Goal: Information Seeking & Learning: Learn about a topic

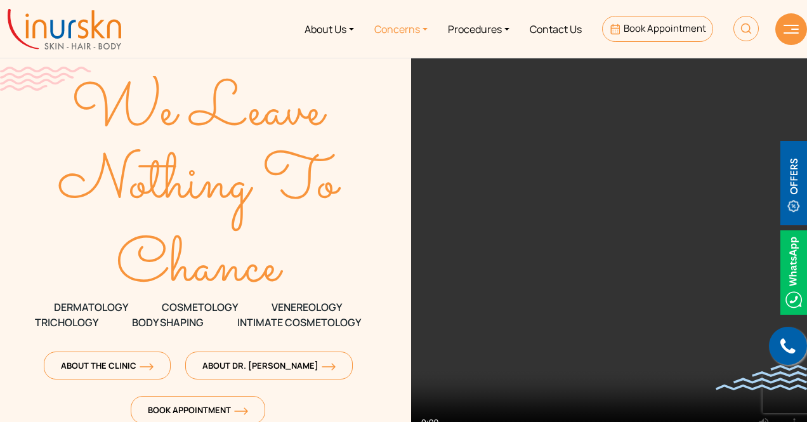
click at [418, 23] on link "Concerns" at bounding box center [401, 29] width 74 height 48
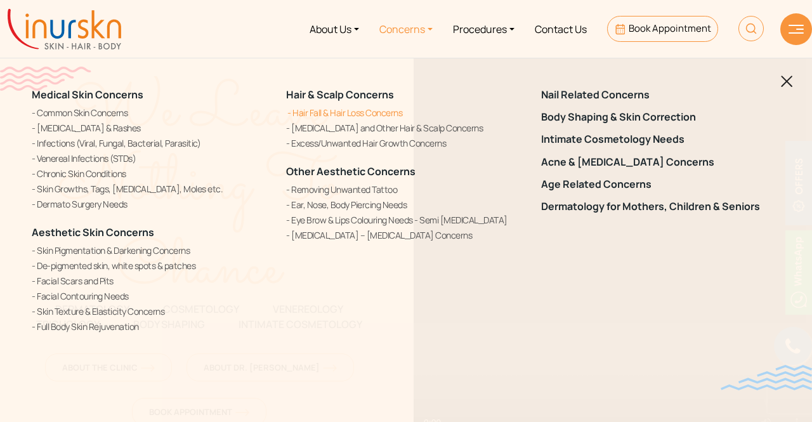
click at [398, 112] on link "Hair Fall & Hair Loss Concerns" at bounding box center [405, 112] width 239 height 13
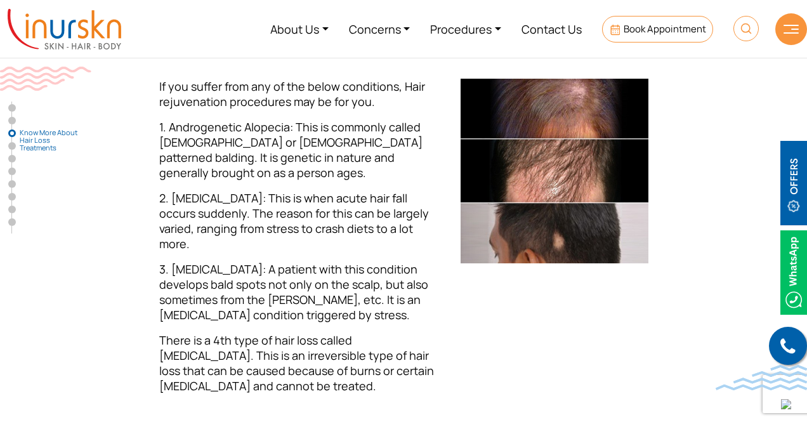
scroll to position [1276, 0]
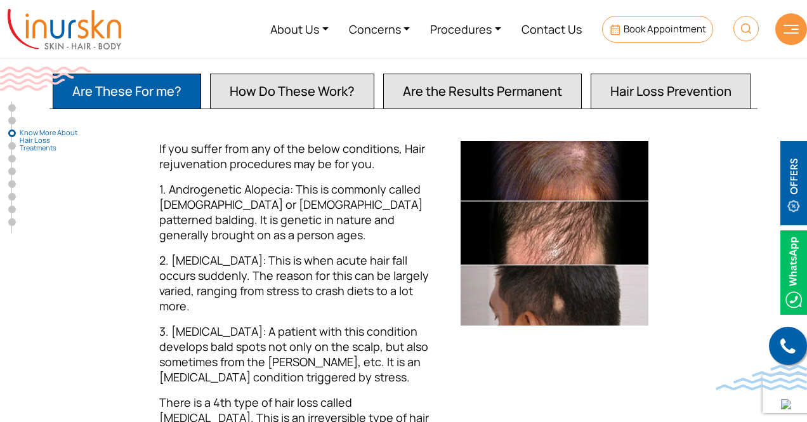
click at [554, 74] on button "Are the Results Permanent" at bounding box center [482, 92] width 199 height 36
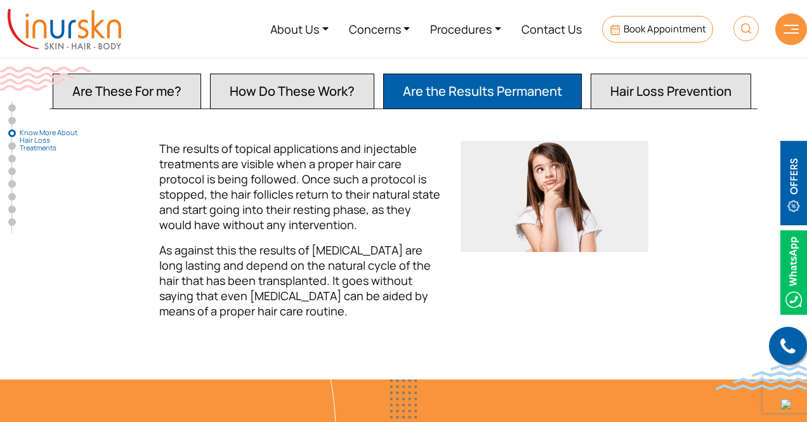
click at [710, 74] on button "Hair Loss Prevention" at bounding box center [671, 92] width 161 height 36
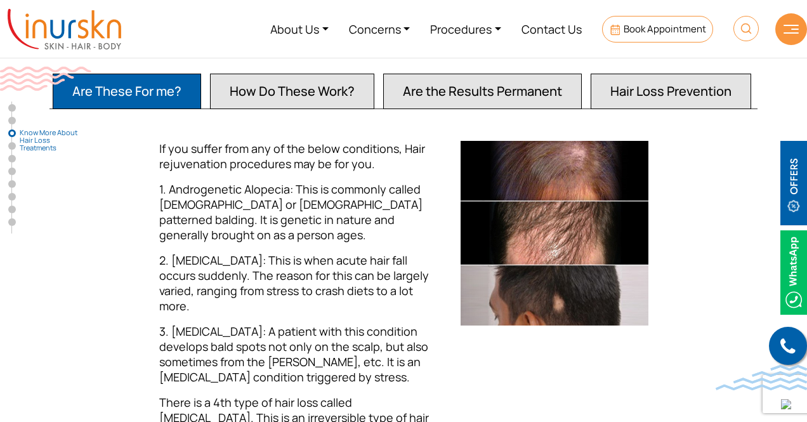
click at [690, 74] on button "Hair Loss Prevention" at bounding box center [671, 92] width 161 height 36
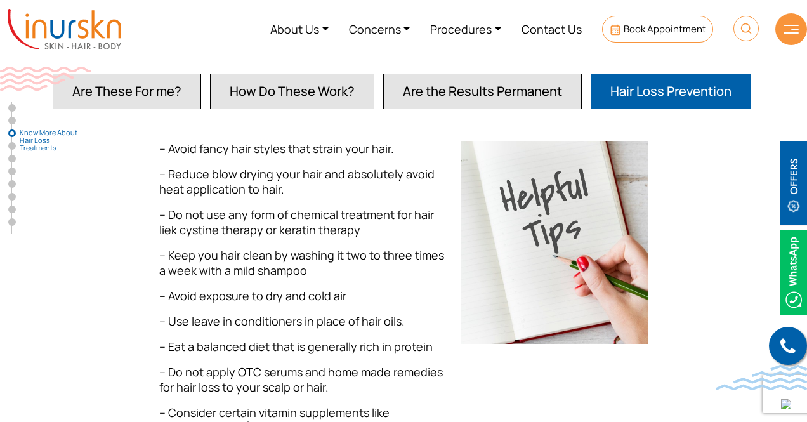
click at [523, 393] on div at bounding box center [554, 306] width 203 height 330
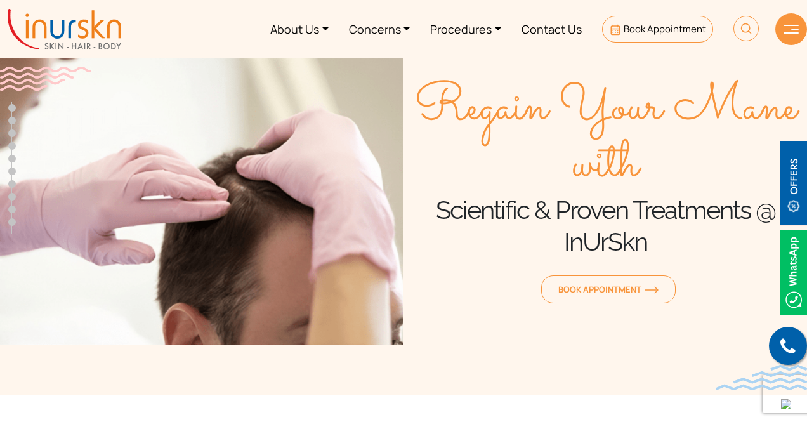
scroll to position [0, 0]
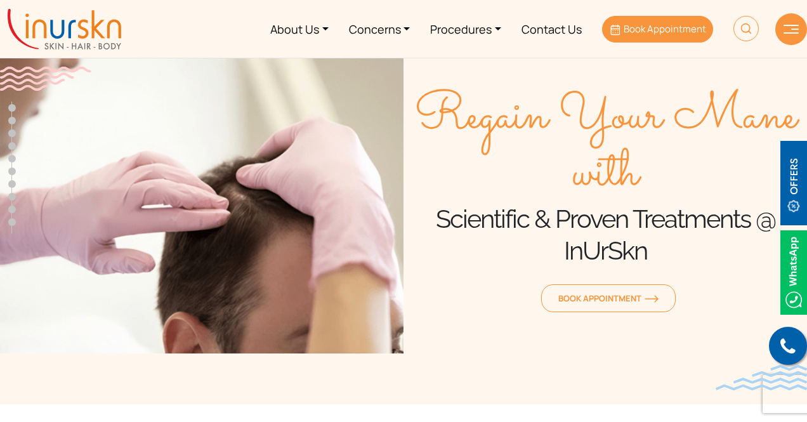
click at [642, 23] on span "Book Appointment" at bounding box center [665, 28] width 82 height 13
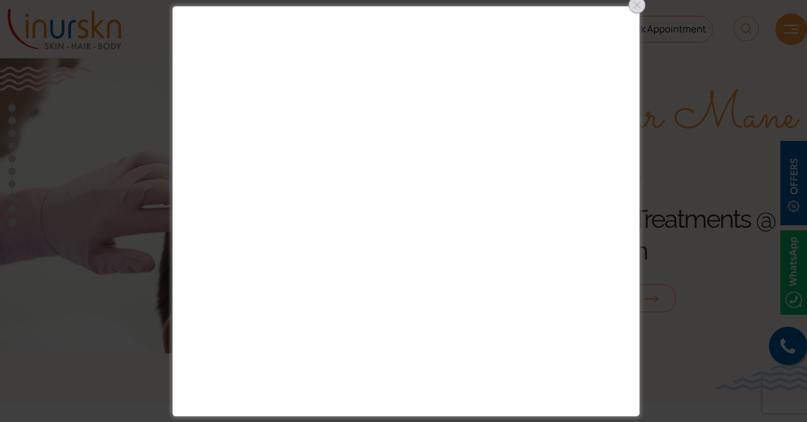
click at [633, 10] on div at bounding box center [637, 5] width 20 height 20
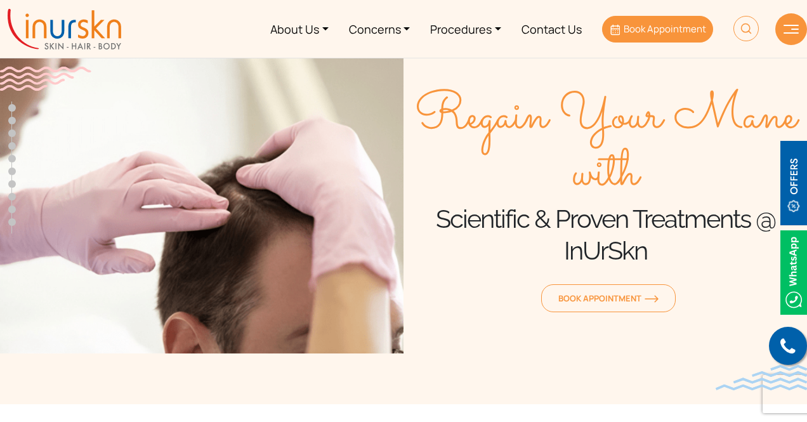
click at [669, 27] on span "Book Appointment" at bounding box center [665, 28] width 82 height 13
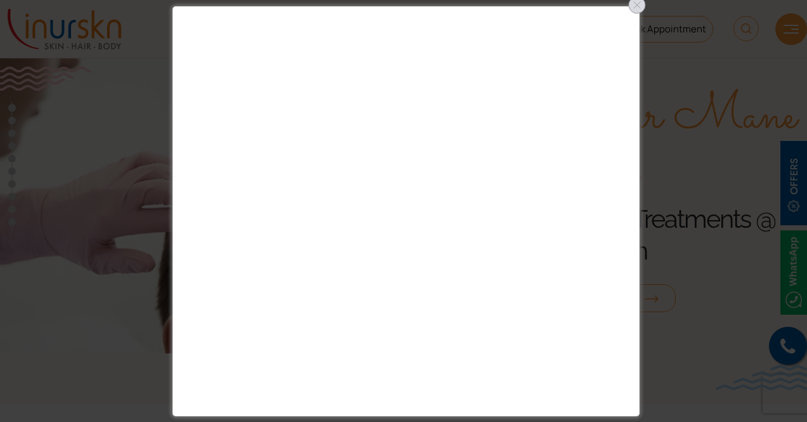
click at [634, 5] on div at bounding box center [637, 5] width 20 height 20
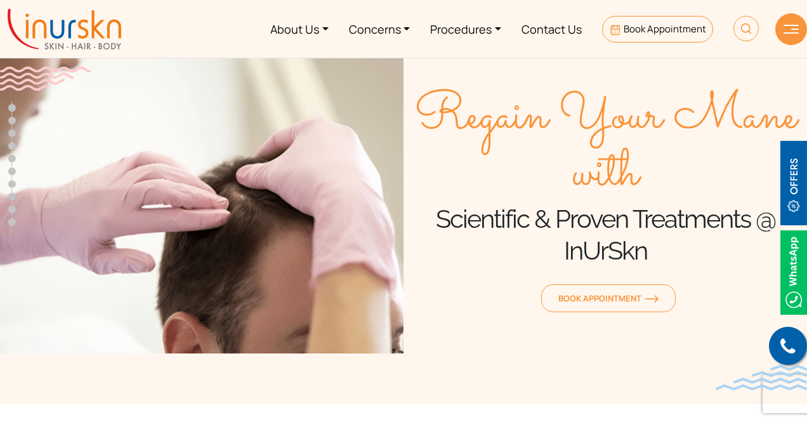
click at [791, 282] on img at bounding box center [793, 272] width 27 height 84
